Goal: Information Seeking & Learning: Learn about a topic

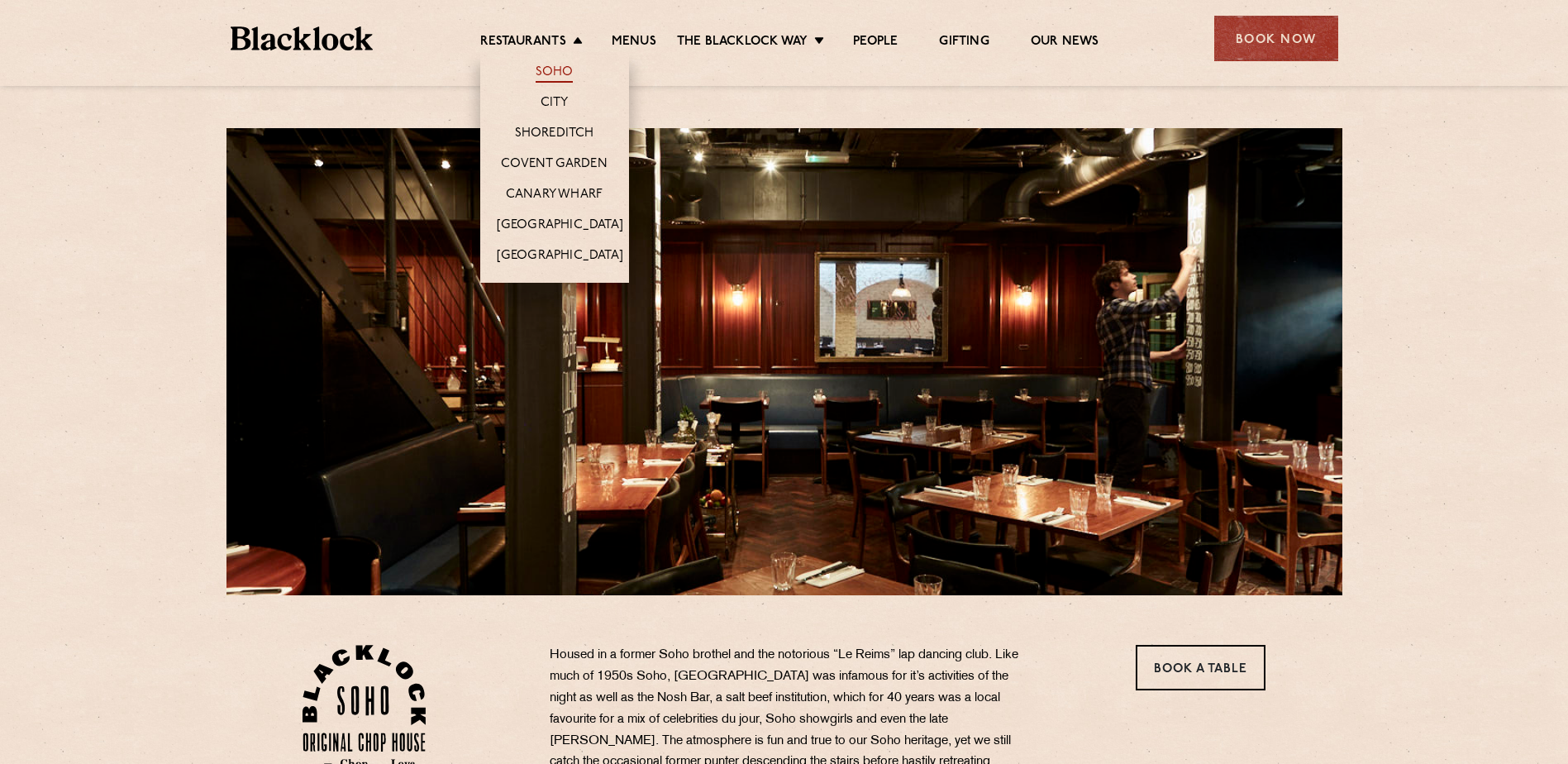
click at [548, 72] on link "Soho" at bounding box center [554, 73] width 38 height 18
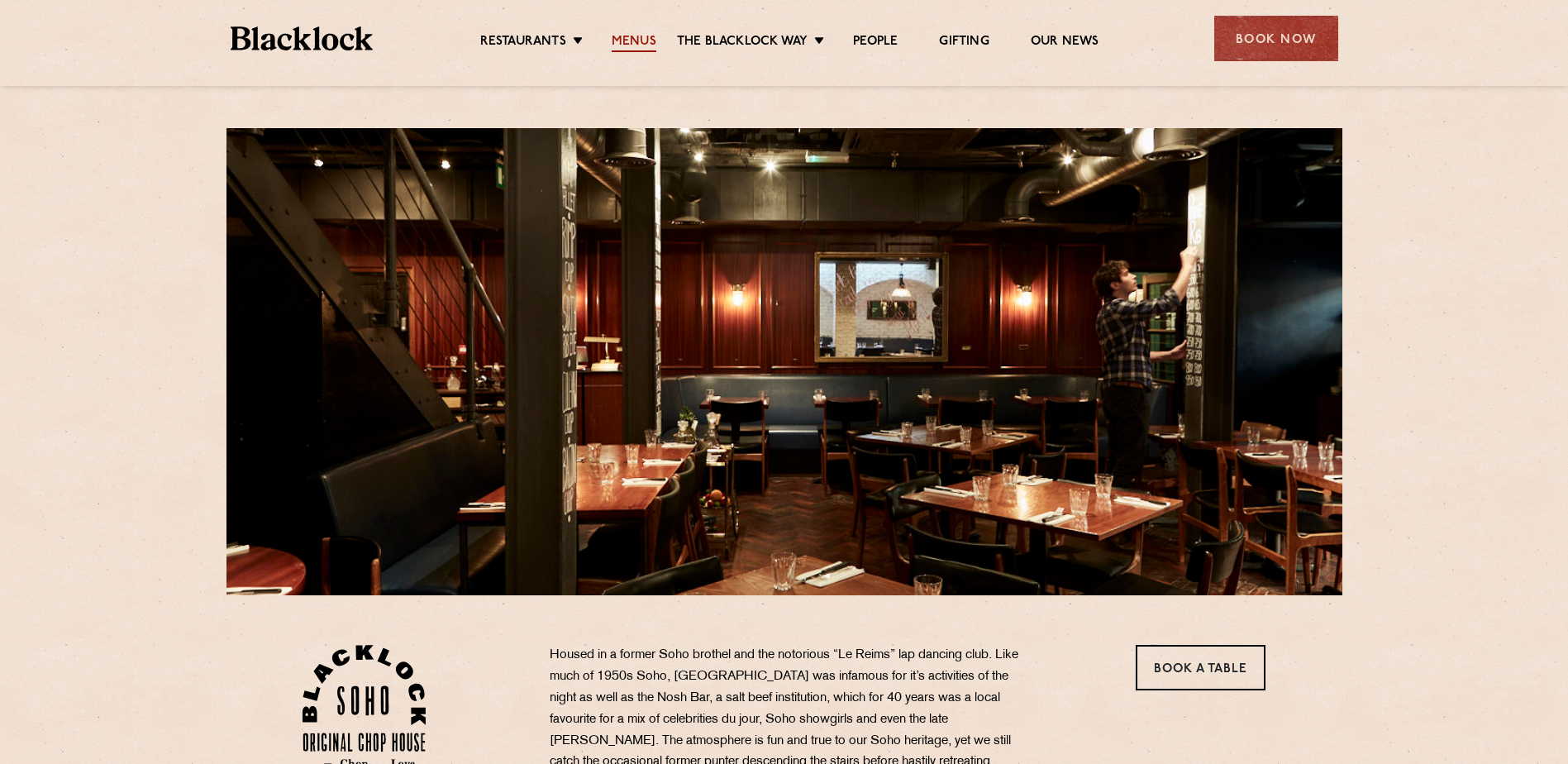
click at [626, 40] on link "Menus" at bounding box center [634, 42] width 44 height 18
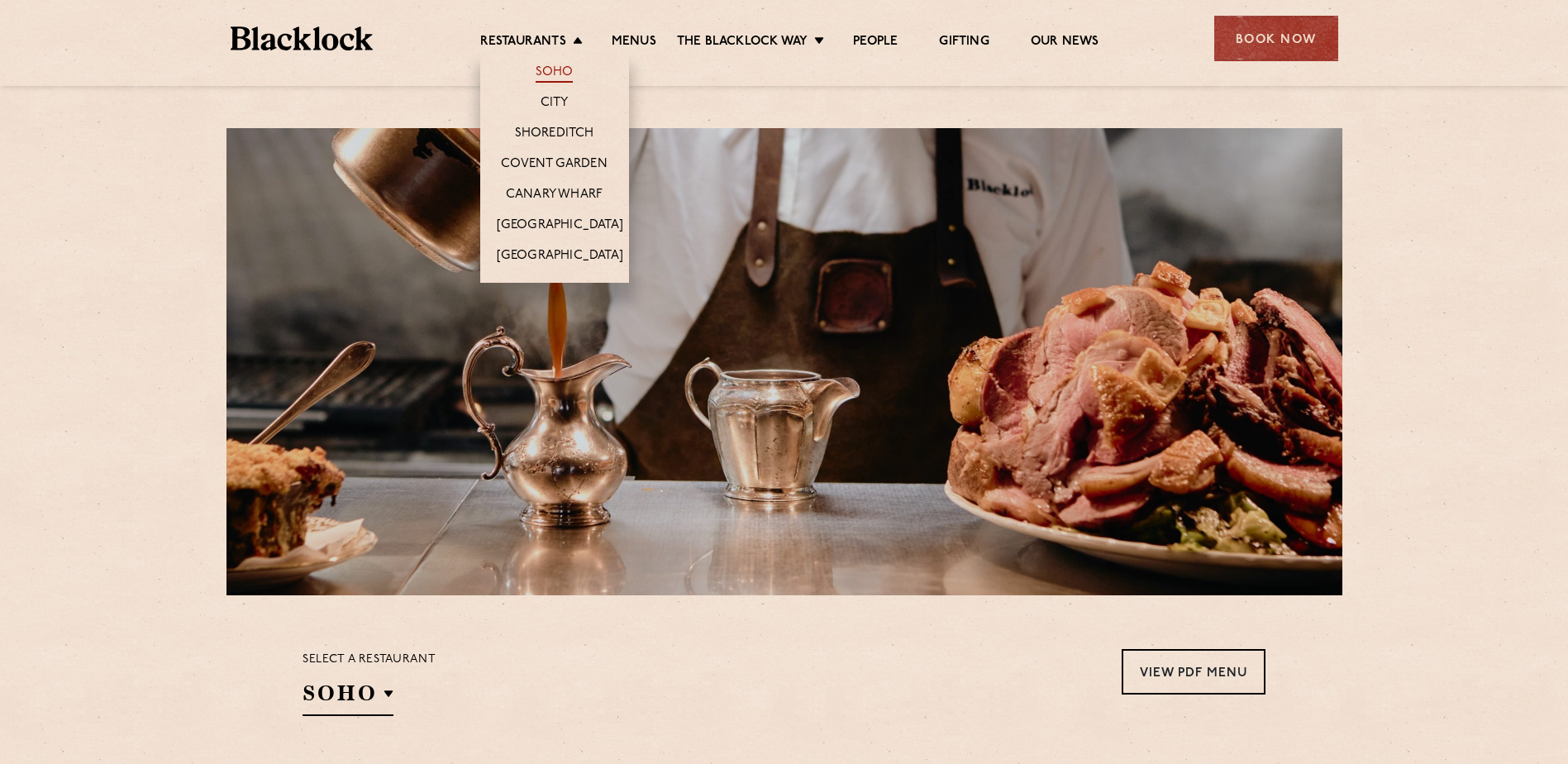
click at [558, 70] on link "Soho" at bounding box center [554, 73] width 38 height 18
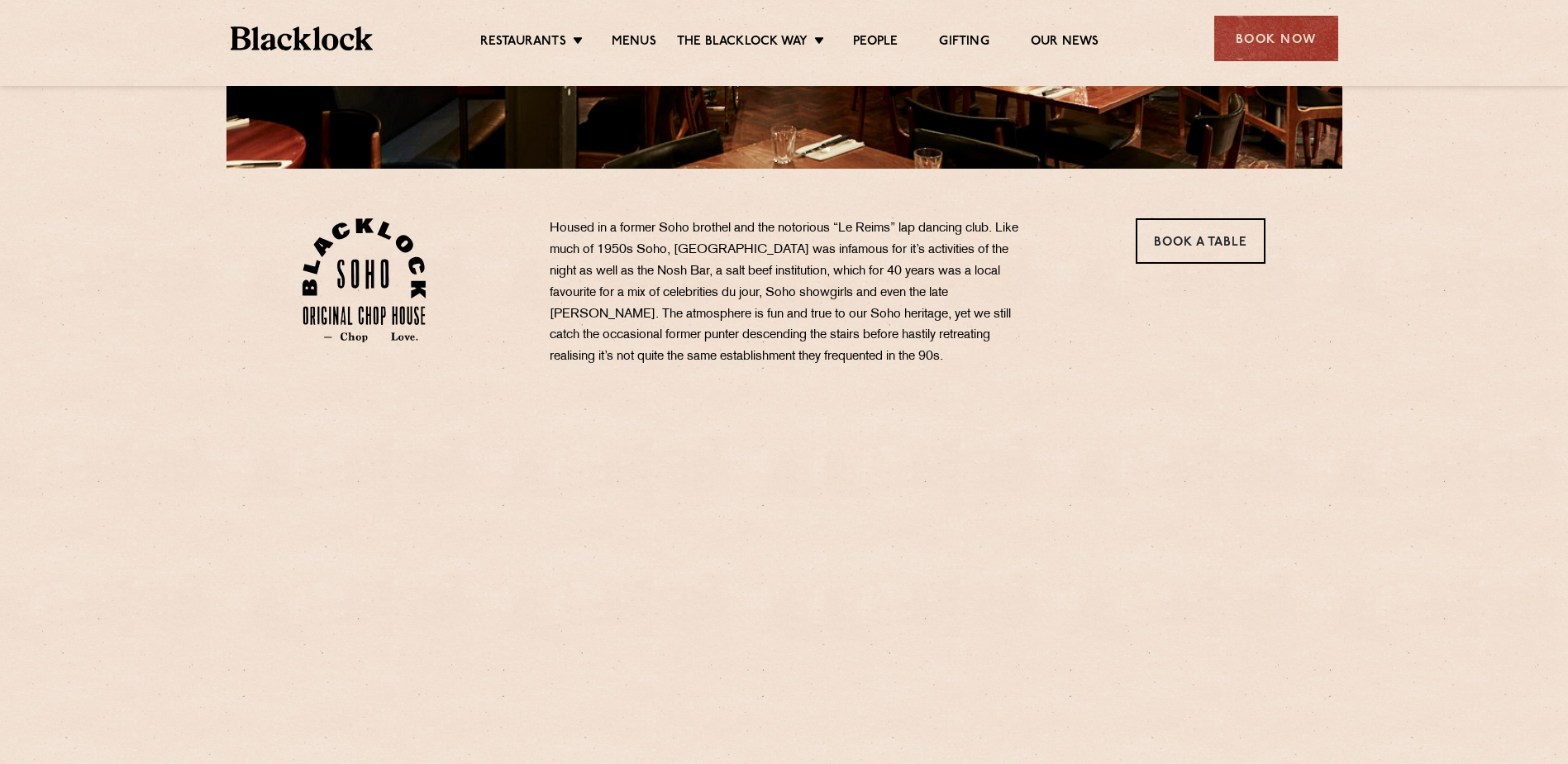
scroll to position [579, 0]
